Goal: Task Accomplishment & Management: Use online tool/utility

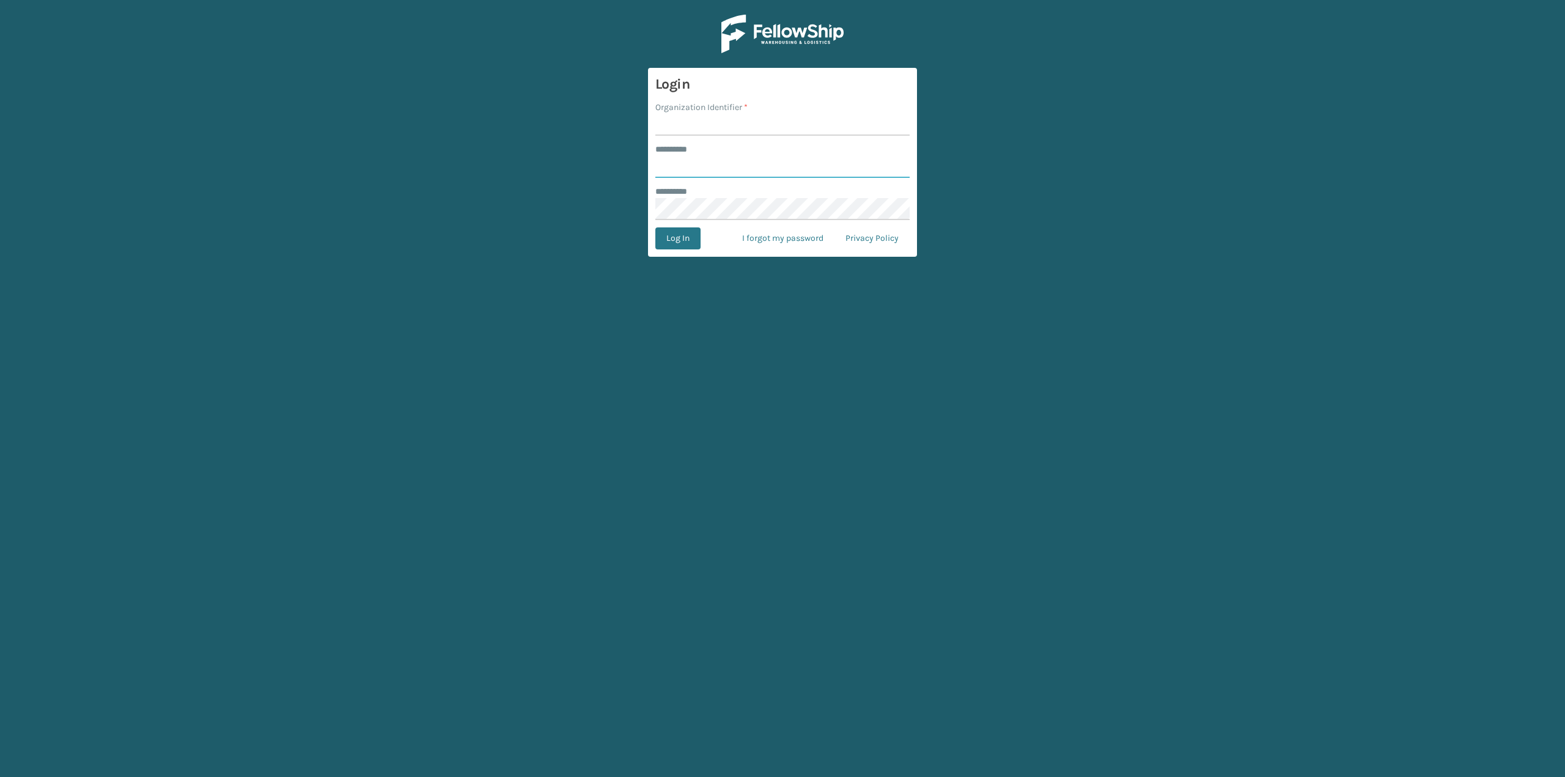
type input "*******"
click at [696, 125] on input "Organization Identifier *" at bounding box center [782, 125] width 254 height 22
type input "SuperAdminOrganization"
click at [676, 243] on button "Log In" at bounding box center [677, 238] width 45 height 22
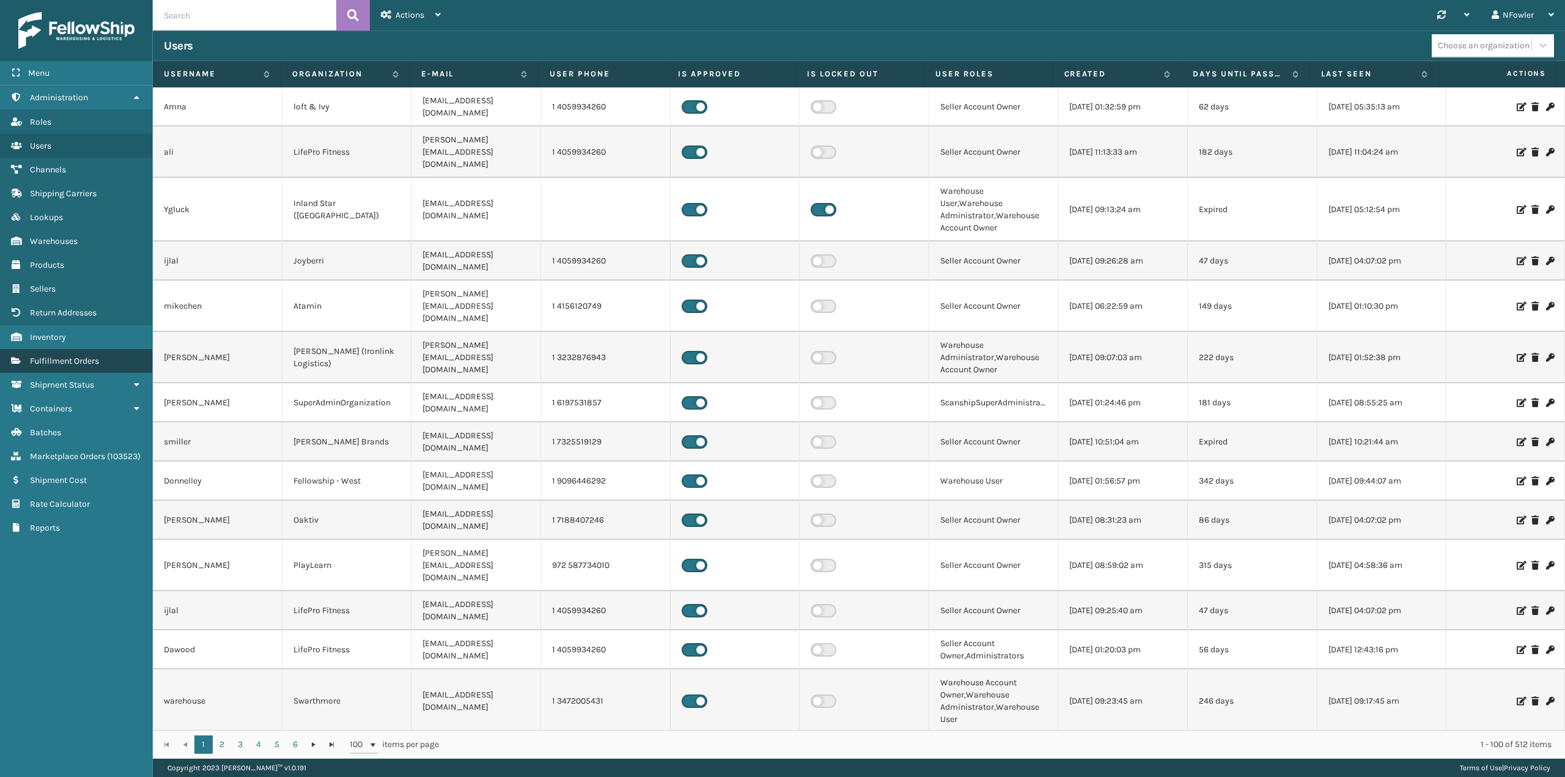
click at [77, 364] on span "Fulfillment Orders" at bounding box center [64, 361] width 69 height 10
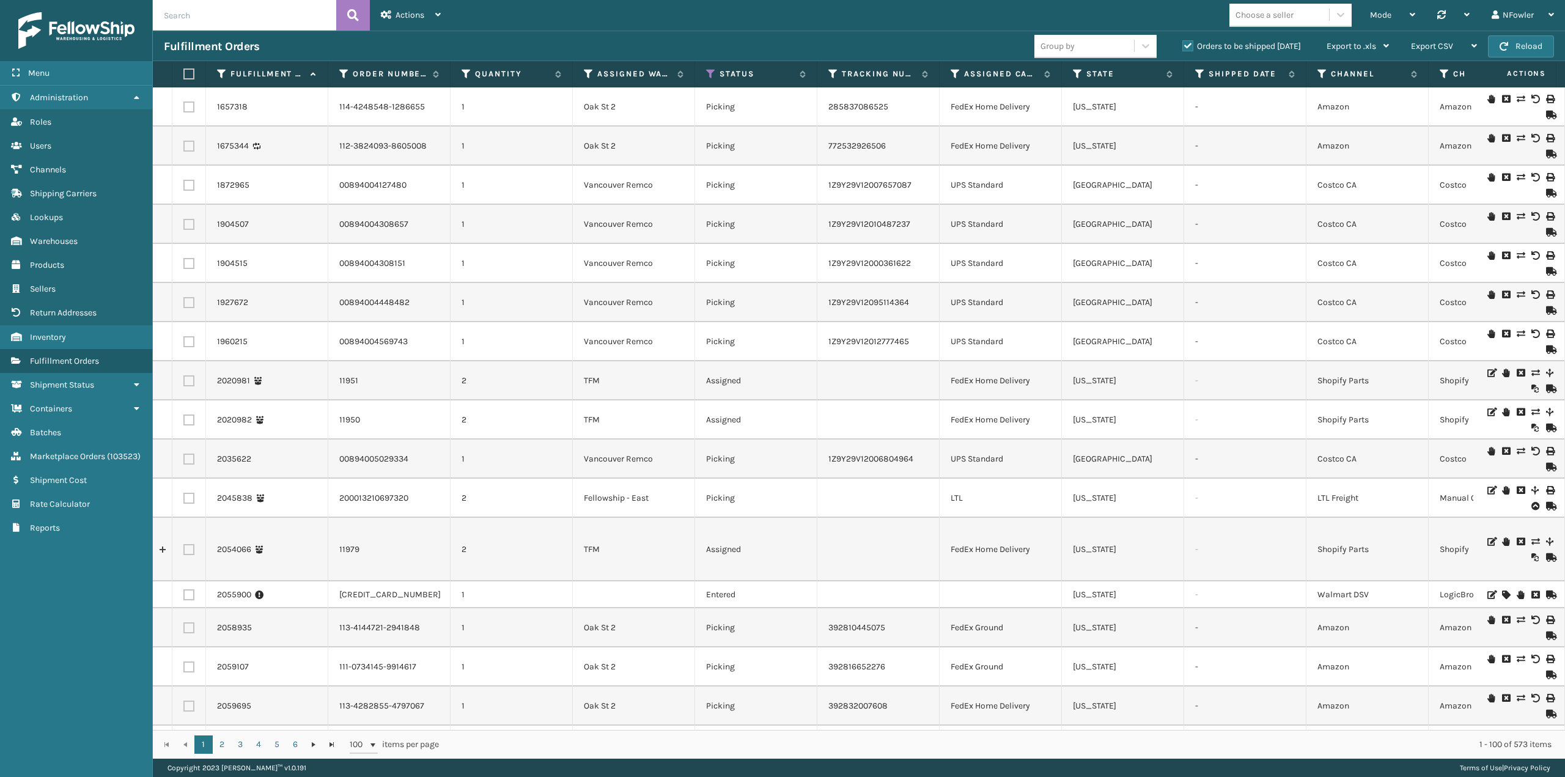
click at [1185, 43] on label "Orders to be shipped [DATE]" at bounding box center [1241, 46] width 119 height 10
click at [1183, 43] on input "Orders to be shipped [DATE]" at bounding box center [1182, 43] width 1 height 8
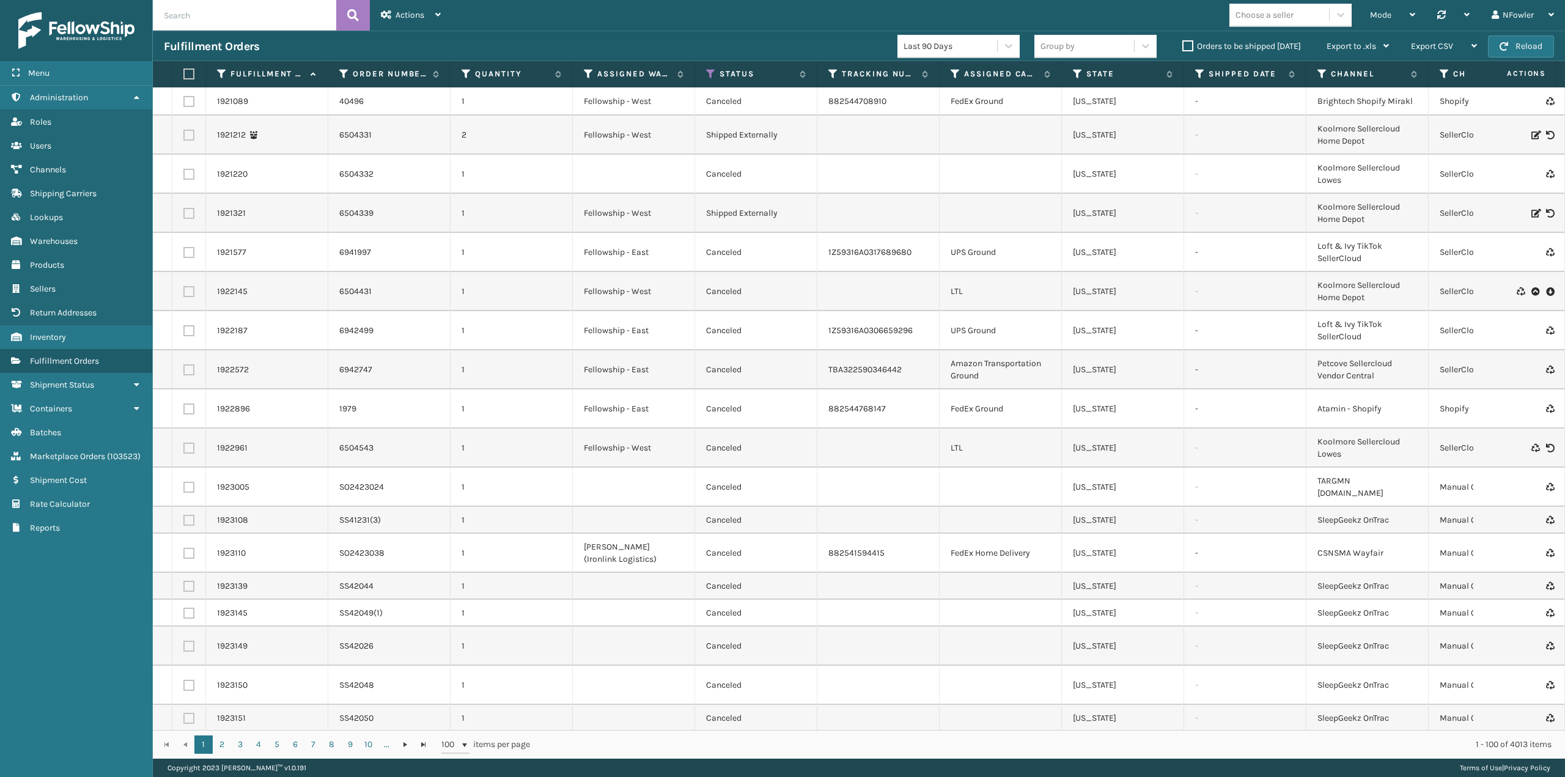
click at [418, 26] on div "Actions" at bounding box center [411, 15] width 60 height 31
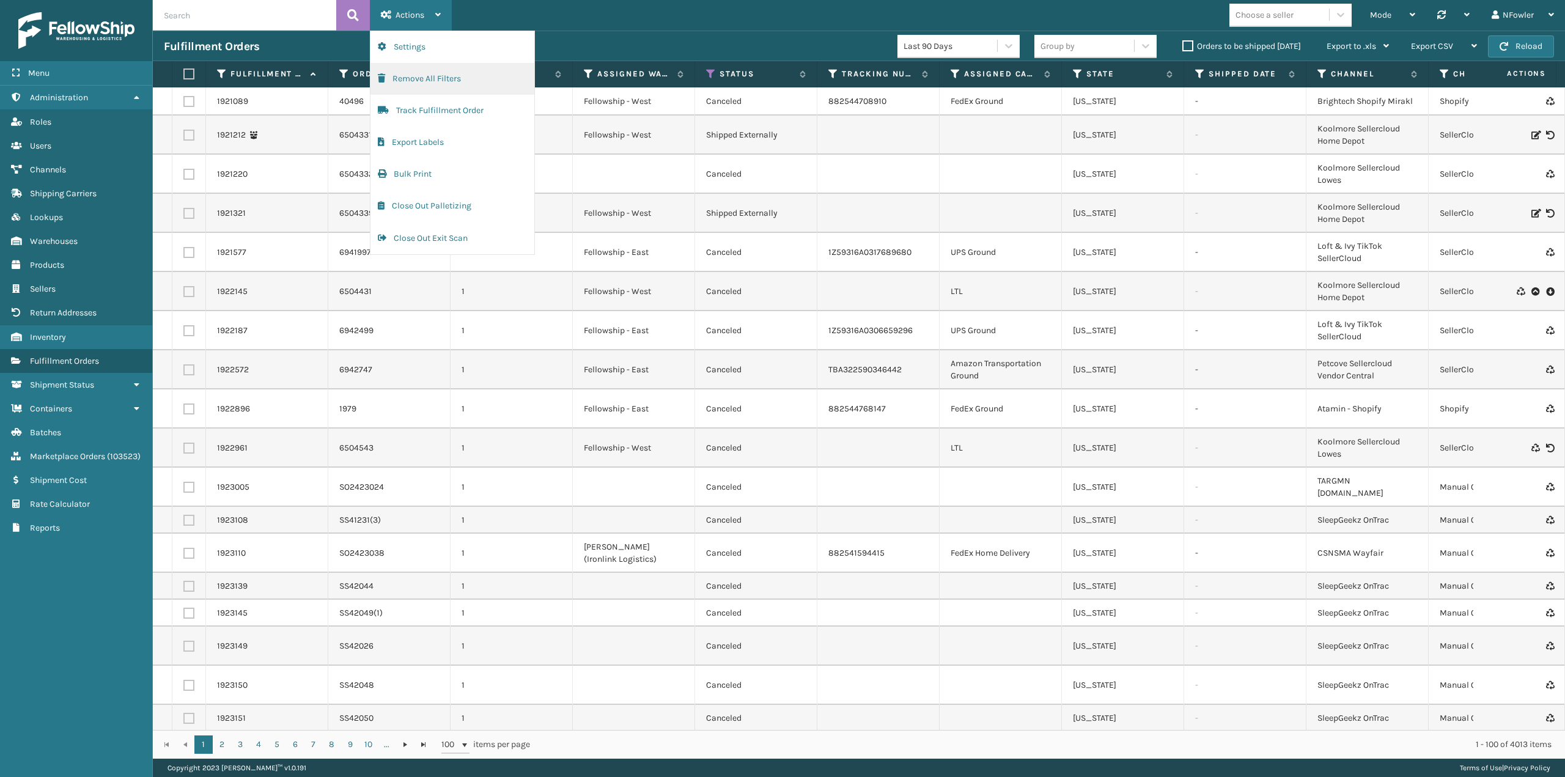
click at [411, 81] on button "Remove All Filters" at bounding box center [452, 79] width 164 height 32
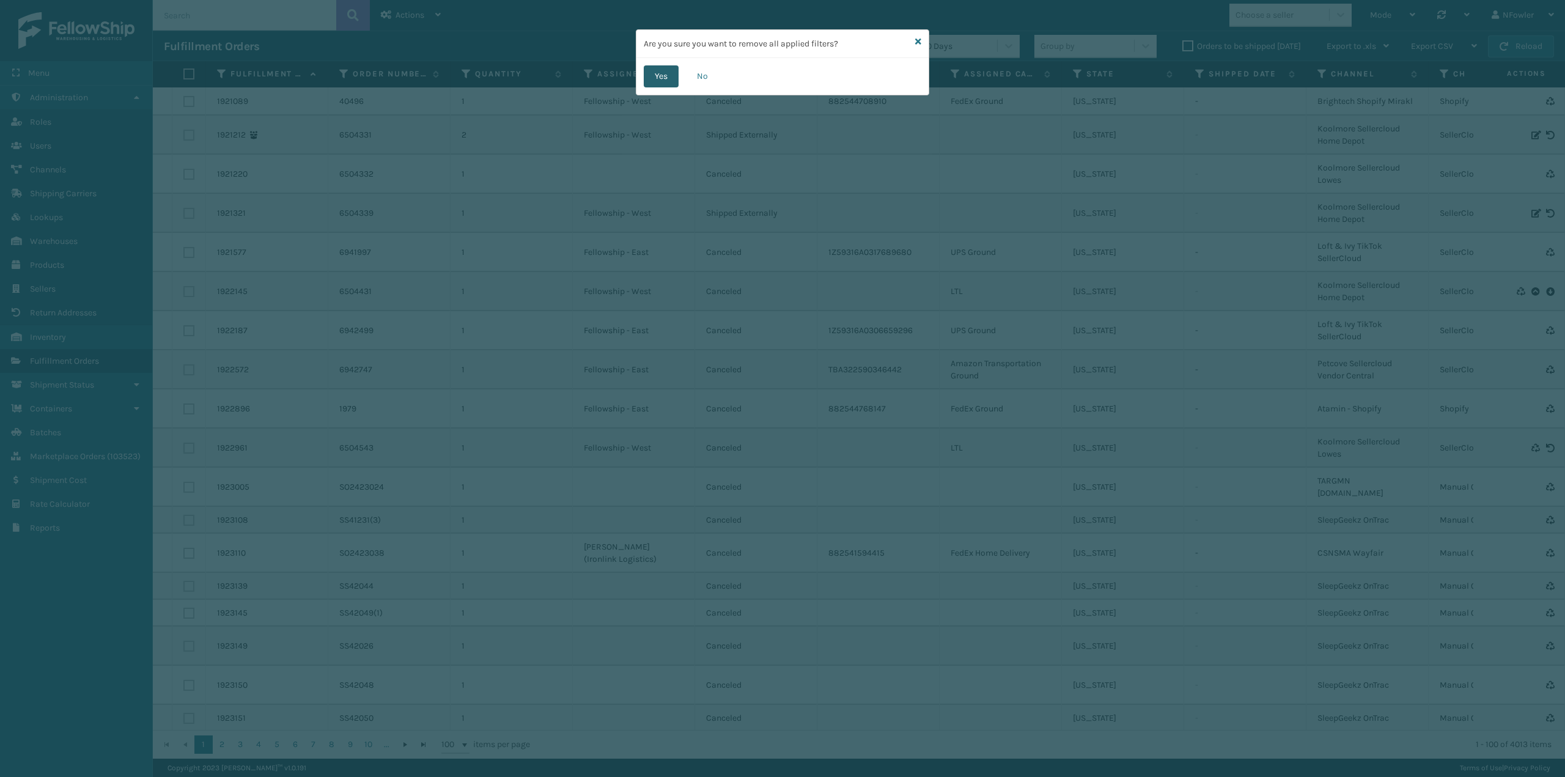
click at [649, 81] on button "Yes" at bounding box center [661, 76] width 35 height 22
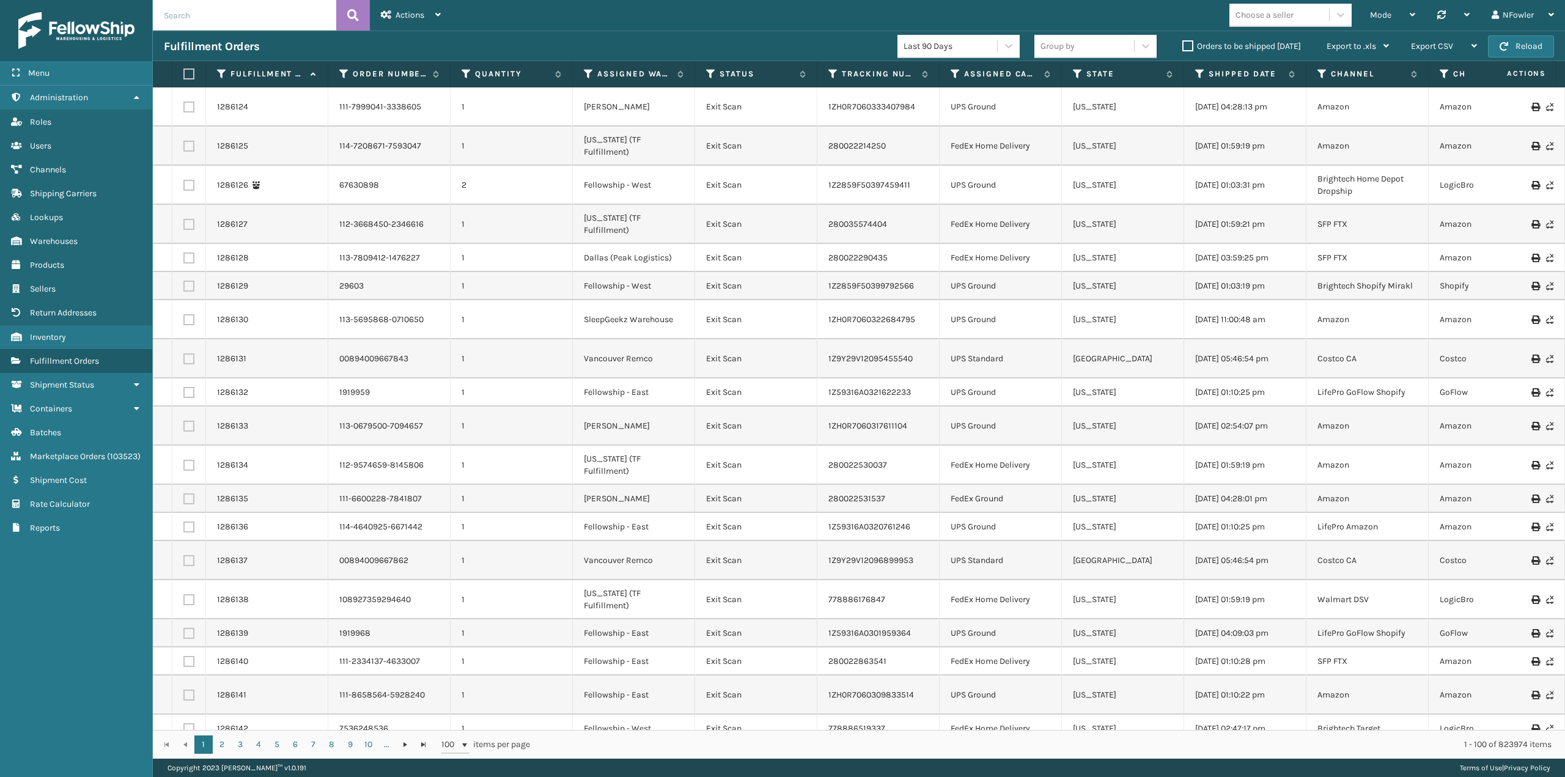
click at [219, 17] on input "text" at bounding box center [244, 15] width 183 height 31
paste input "092302298557,092302845478,392267554178,392276421042,392311847108,392445277388,3…"
type input "092302298557,092302845478,392267554178,392276421042,392311847108,392445277388,3…"
click at [355, 5] on button at bounding box center [353, 15] width 34 height 31
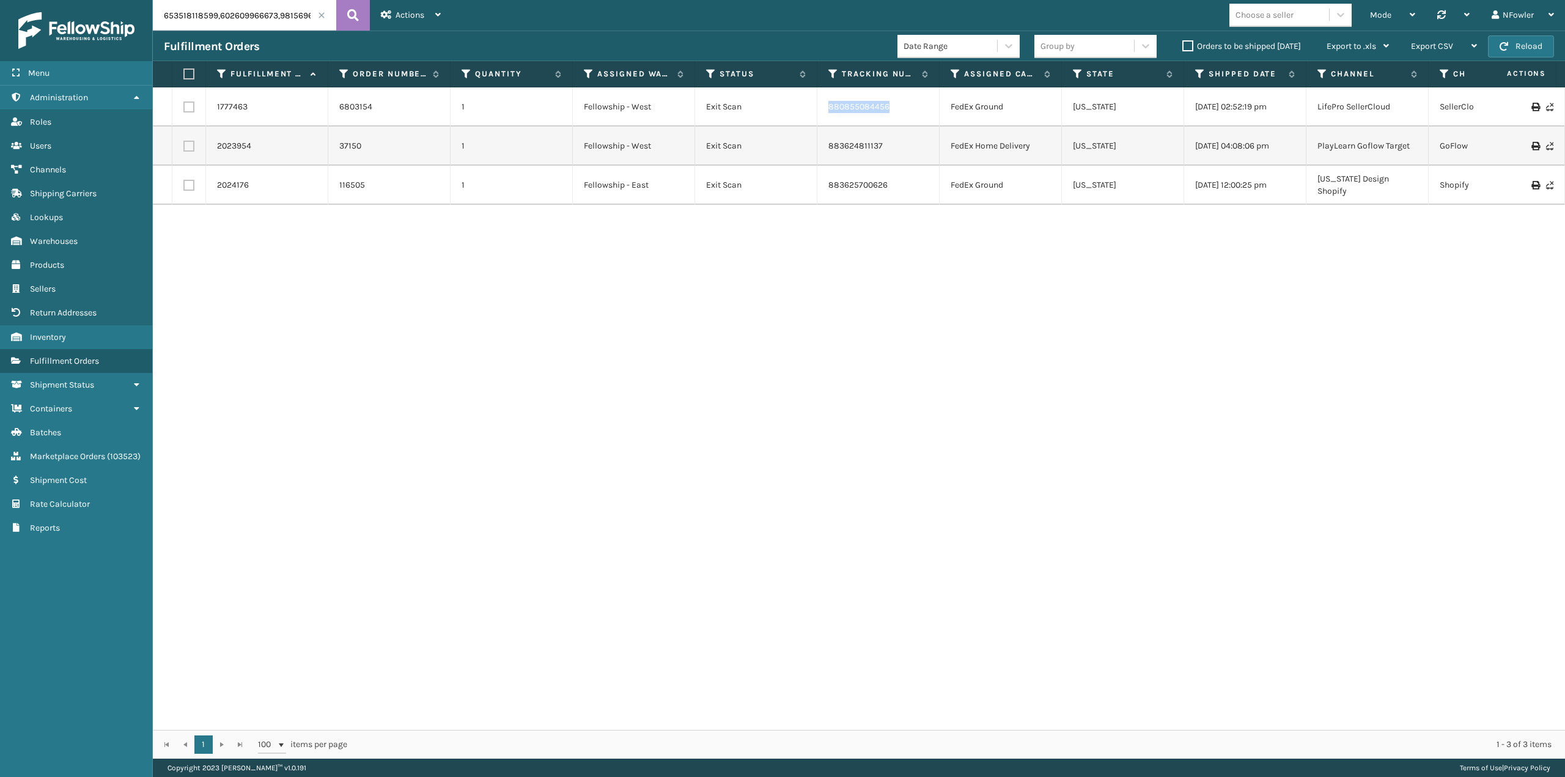
drag, startPoint x: 894, startPoint y: 110, endPoint x: 826, endPoint y: 106, distance: 68.6
click at [826, 106] on td "880855084456" at bounding box center [878, 106] width 122 height 39
copy link "880855084456"
drag, startPoint x: 888, startPoint y: 147, endPoint x: 823, endPoint y: 150, distance: 64.8
click at [823, 150] on td "883624811137" at bounding box center [878, 146] width 122 height 39
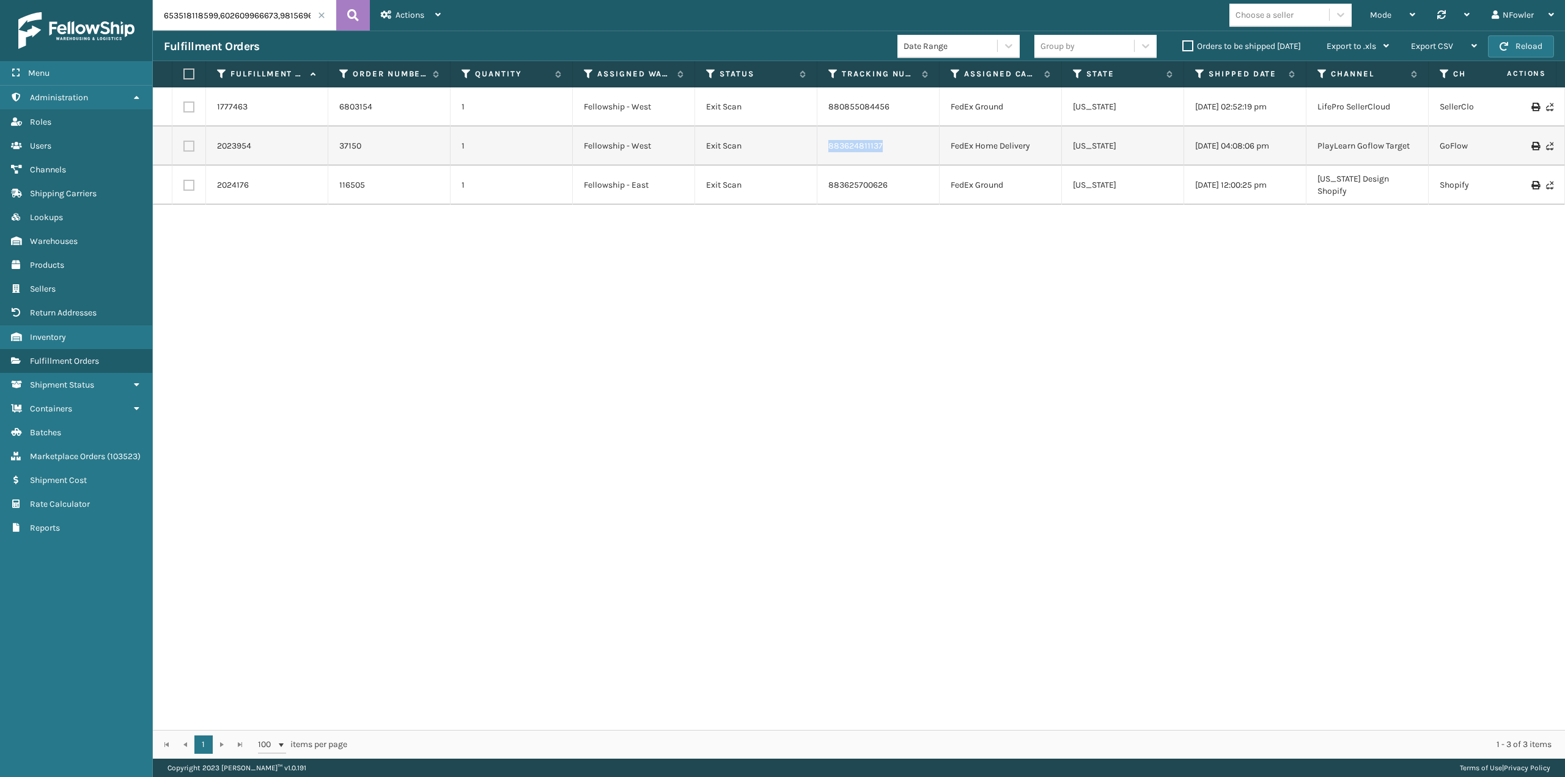
copy link "883624811137"
drag, startPoint x: 892, startPoint y: 192, endPoint x: 828, endPoint y: 197, distance: 63.8
click at [828, 197] on td "883625700626" at bounding box center [878, 185] width 122 height 39
copy link "883625700626"
